Goal: Task Accomplishment & Management: Manage account settings

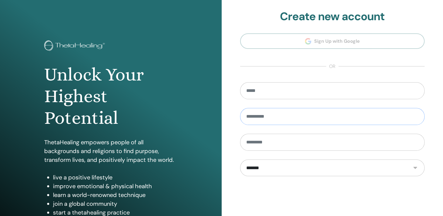
click at [256, 117] on input "text" at bounding box center [332, 116] width 185 height 17
click at [268, 93] on input "email" at bounding box center [332, 90] width 185 height 17
click at [230, 112] on div "**********" at bounding box center [333, 140] width 222 height 281
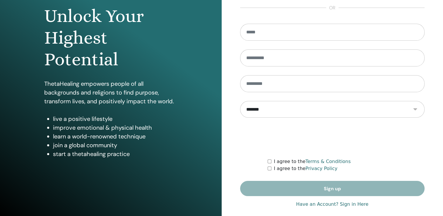
click at [345, 203] on link "Have an Account? Sign in Here" at bounding box center [332, 204] width 72 height 7
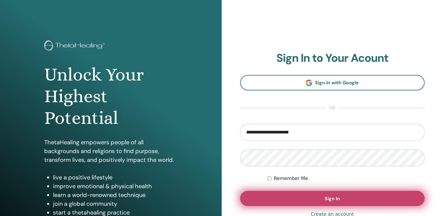
click at [337, 195] on button "Sign In" at bounding box center [332, 198] width 185 height 15
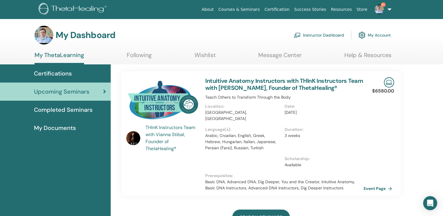
click at [315, 35] on link "Instructor Dashboard" at bounding box center [319, 35] width 50 height 13
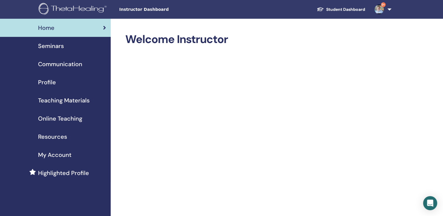
click at [61, 47] on span "Seminars" at bounding box center [51, 46] width 26 height 9
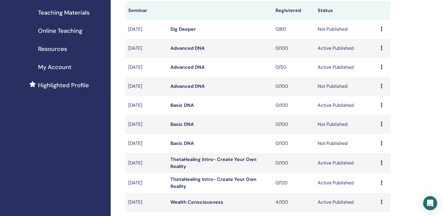
scroll to position [117, 0]
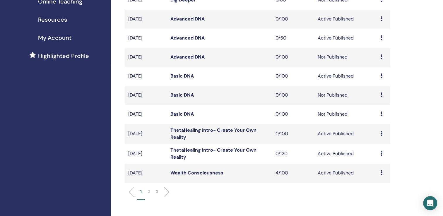
click at [150, 191] on p "2" at bounding box center [149, 192] width 2 height 6
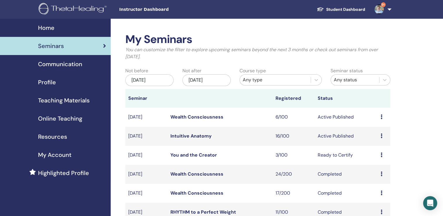
scroll to position [29, 0]
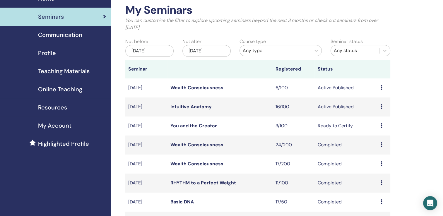
click at [194, 89] on link "Wealth Consciousness" at bounding box center [196, 88] width 53 height 6
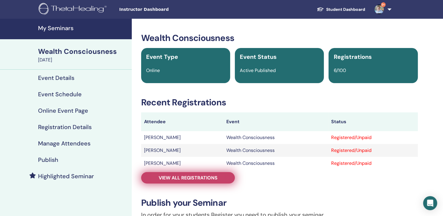
click at [182, 178] on span "View all registrations" at bounding box center [188, 178] width 59 height 6
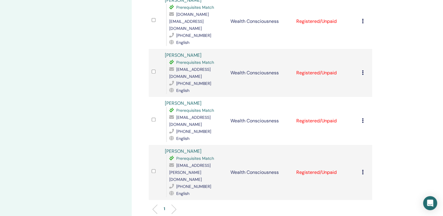
scroll to position [234, 0]
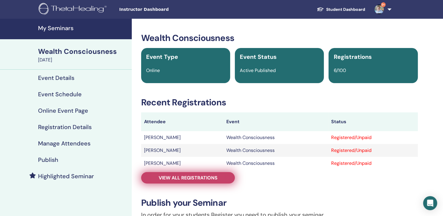
click at [197, 179] on span "View all registrations" at bounding box center [188, 178] width 59 height 6
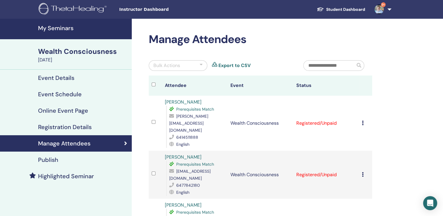
click at [51, 31] on h4 "My Seminars" at bounding box center [83, 28] width 90 height 7
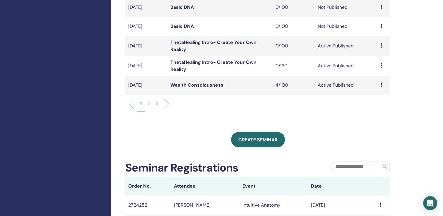
scroll to position [146, 0]
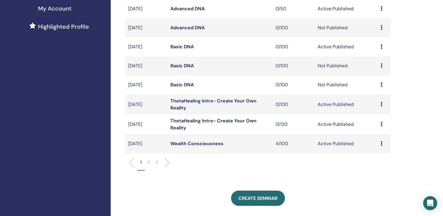
click at [148, 162] on p "2" at bounding box center [149, 162] width 2 height 6
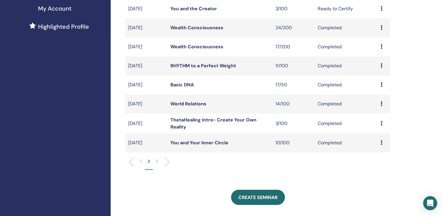
scroll to position [88, 0]
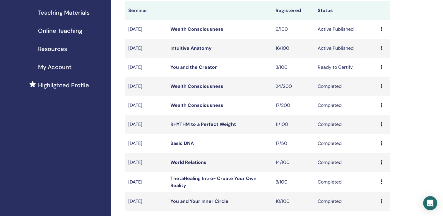
click at [206, 30] on link "Wealth Consciousness" at bounding box center [196, 29] width 53 height 6
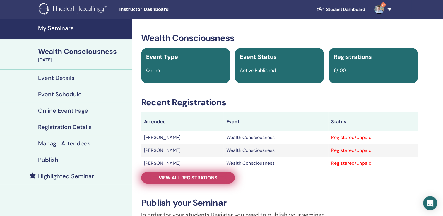
scroll to position [88, 0]
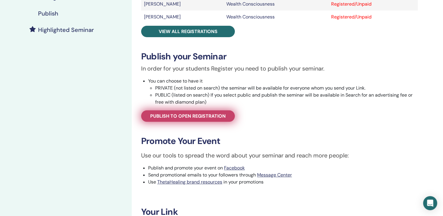
click at [201, 115] on span "Publish to open registration" at bounding box center [188, 116] width 76 height 6
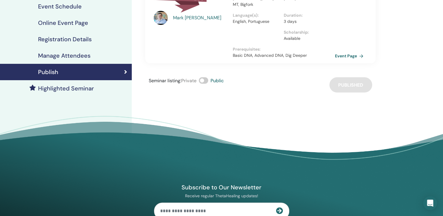
scroll to position [59, 0]
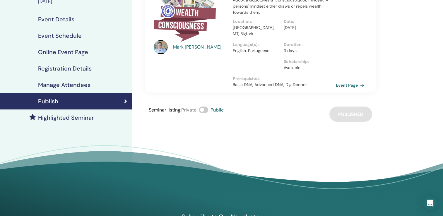
click at [340, 81] on link "Event Page" at bounding box center [351, 85] width 31 height 9
